Goal: Task Accomplishment & Management: Complete application form

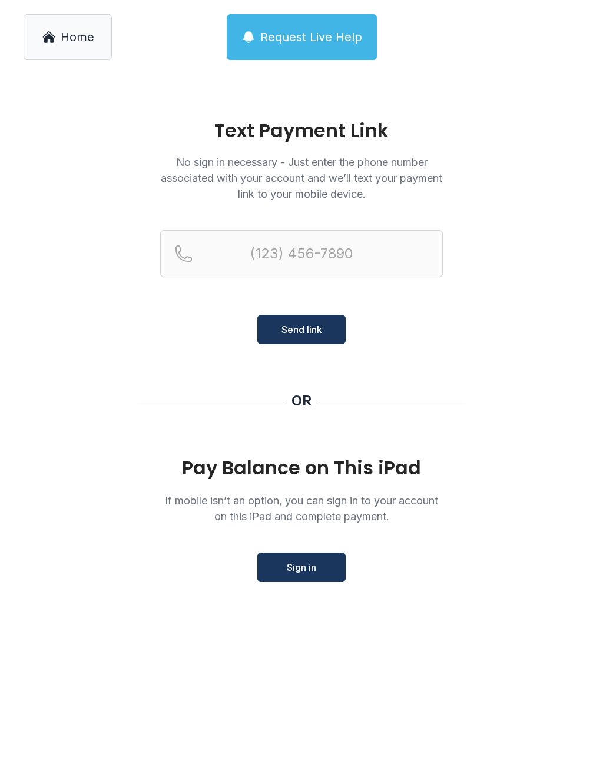
click at [83, 44] on span "Home" at bounding box center [78, 37] width 34 height 16
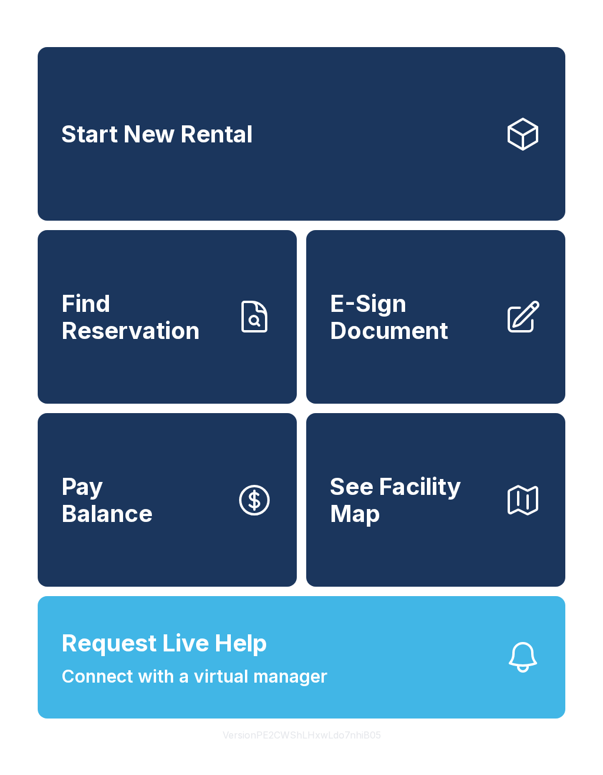
click at [435, 344] on span "E-Sign Document" at bounding box center [412, 317] width 165 height 54
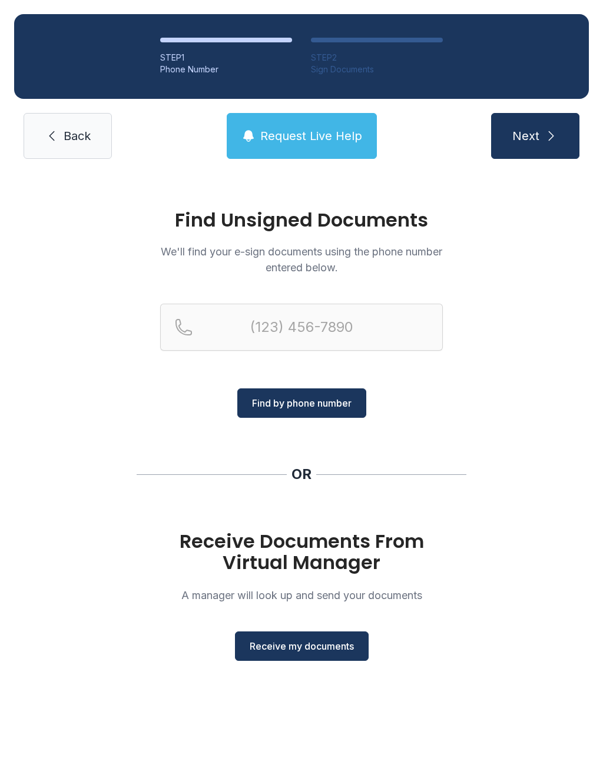
click at [306, 660] on button "Receive my documents" at bounding box center [302, 645] width 134 height 29
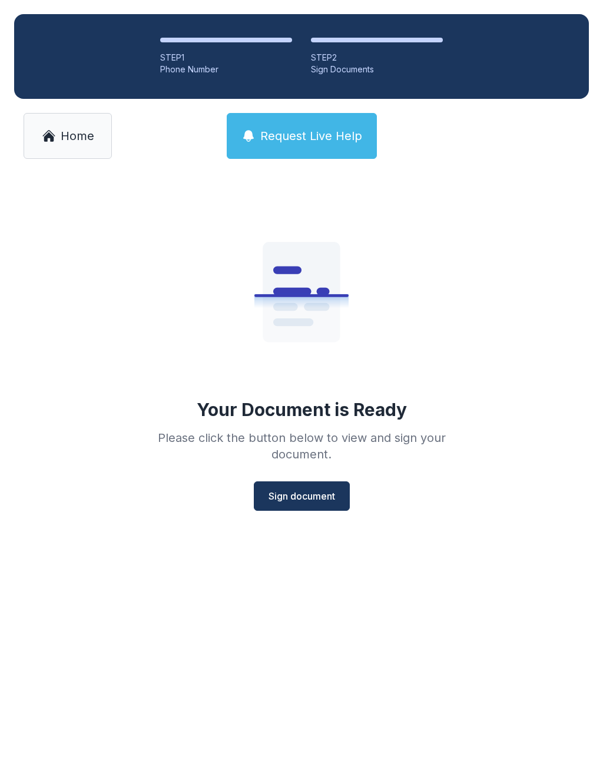
click at [318, 508] on button "Sign document" at bounding box center [302, 495] width 96 height 29
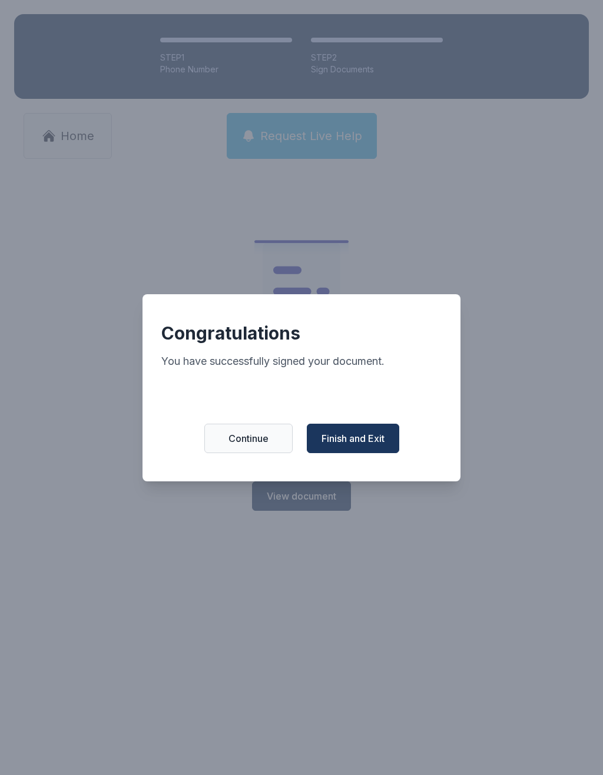
click at [370, 453] on button "Finish and Exit" at bounding box center [353, 438] width 92 height 29
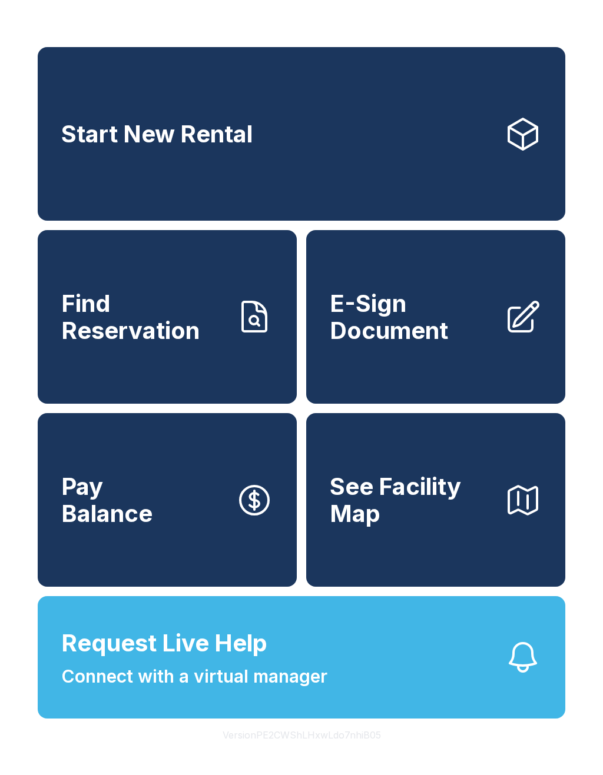
click at [189, 504] on link "Pay Balance" at bounding box center [167, 500] width 259 height 174
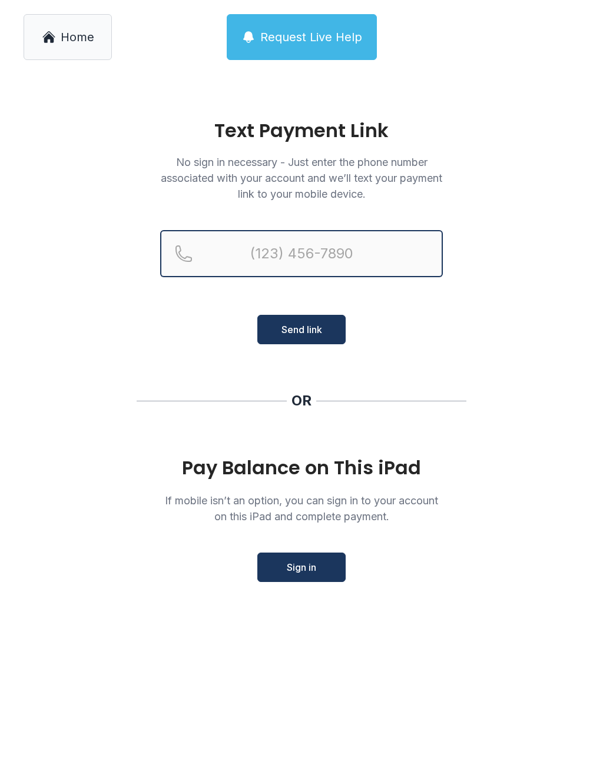
click at [384, 239] on input "Reservation phone number" at bounding box center [301, 253] width 282 height 47
type input "[PHONE_NUMBER]"
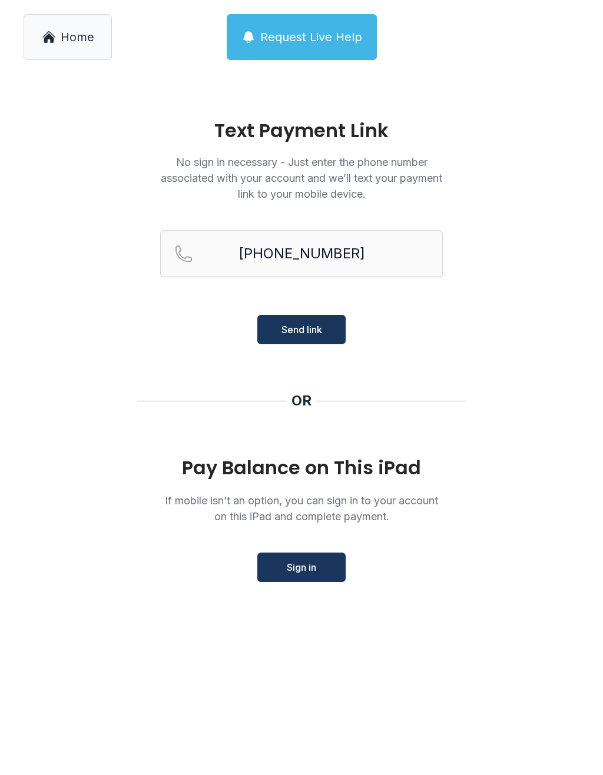
click at [324, 335] on button "Send link" at bounding box center [301, 329] width 88 height 29
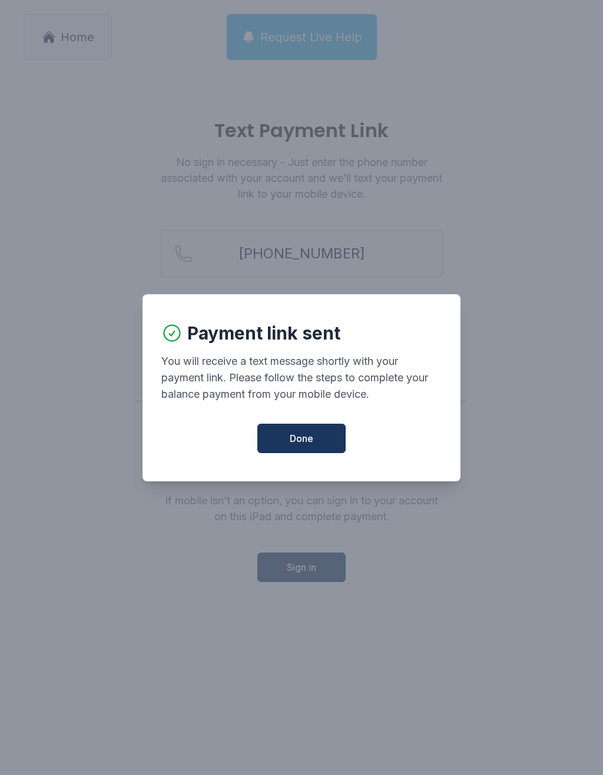
click at [322, 447] on button "Done" at bounding box center [301, 438] width 88 height 29
